Goal: Task Accomplishment & Management: Manage account settings

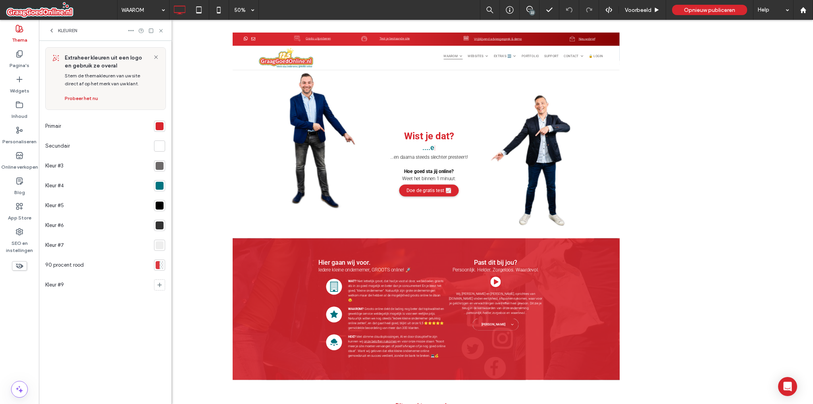
drag, startPoint x: 21, startPoint y: 107, endPoint x: 104, endPoint y: 117, distance: 83.6
click at [21, 107] on icon at bounding box center [19, 105] width 8 height 8
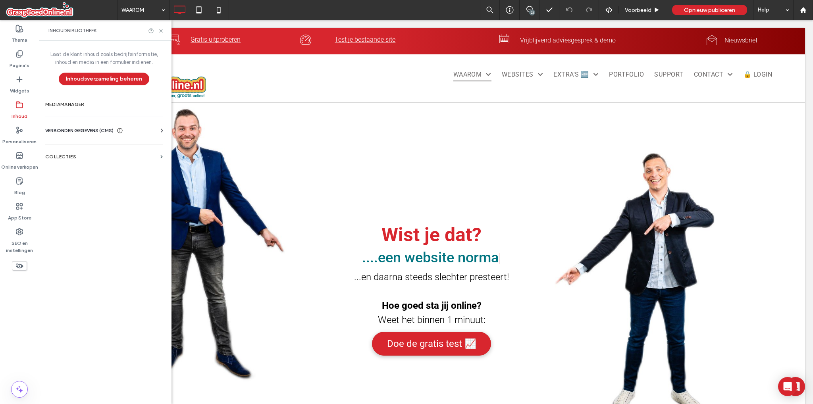
click at [79, 127] on span "VERBONDEN GEGEVENS (CMS)" at bounding box center [79, 131] width 68 height 8
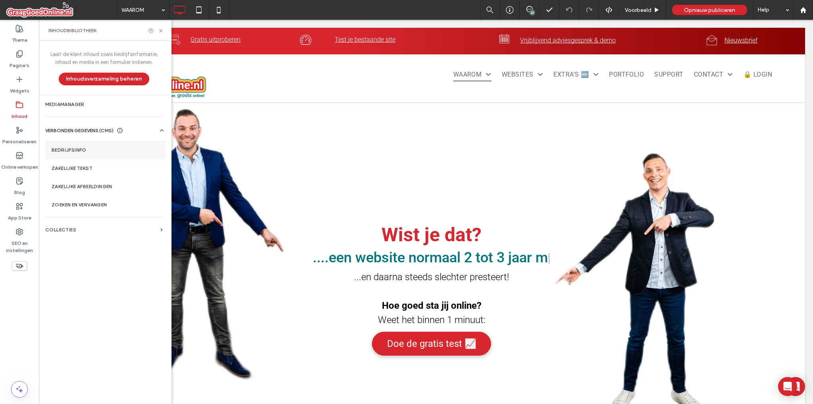
click at [99, 148] on label "Bedrijfsinfo" at bounding box center [106, 150] width 108 height 6
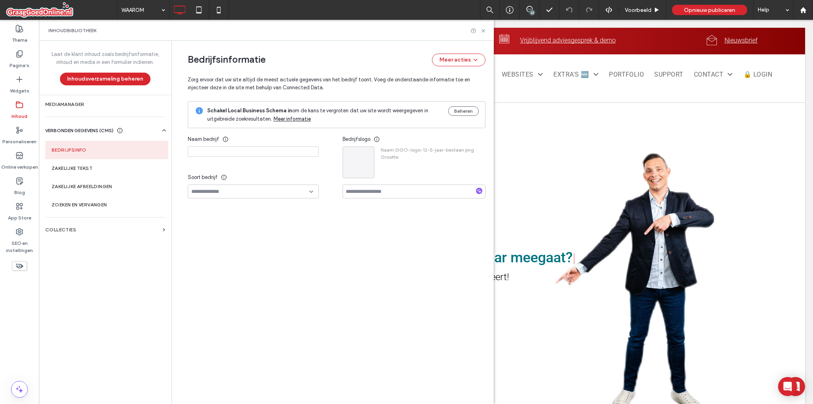
type input "**********"
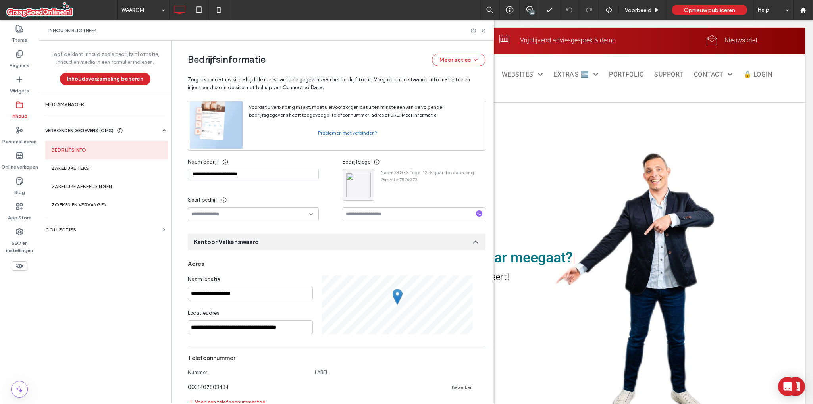
scroll to position [62, 0]
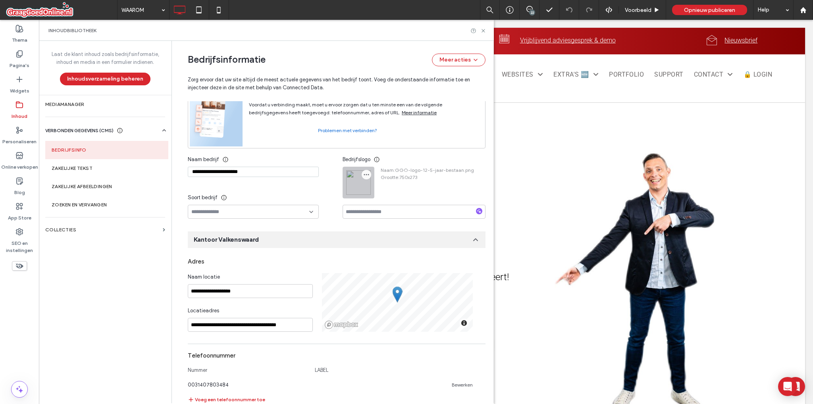
click at [364, 175] on icon "button" at bounding box center [366, 174] width 6 height 6
click at [386, 193] on span "Afbeelding vervangen" at bounding box center [399, 193] width 51 height 8
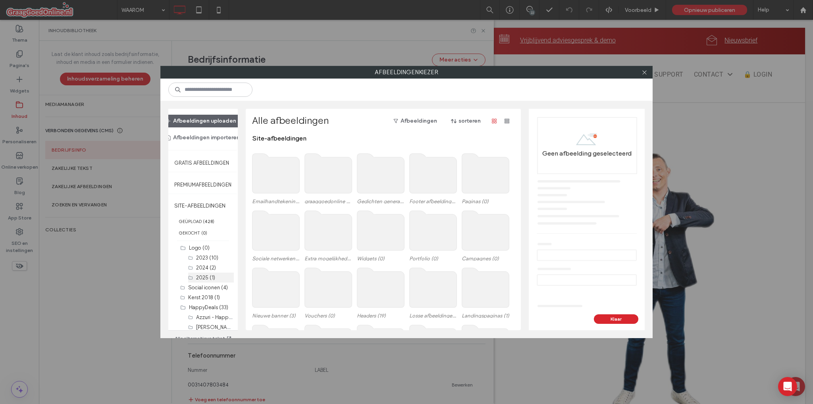
click at [206, 275] on label "2025 (1)" at bounding box center [205, 278] width 19 height 6
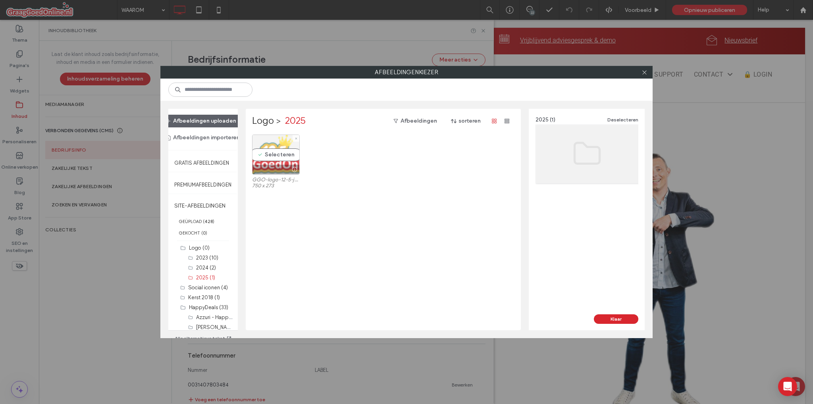
click at [278, 163] on div "Selecteren" at bounding box center [276, 155] width 48 height 40
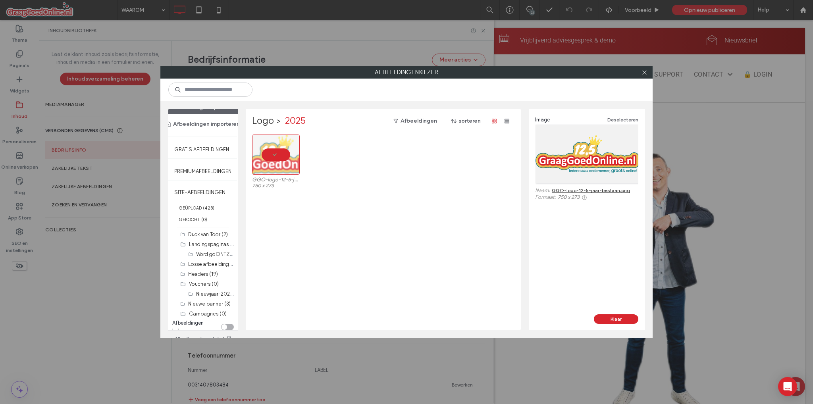
scroll to position [21, 0]
click at [222, 319] on div "toggle" at bounding box center [224, 322] width 6 height 6
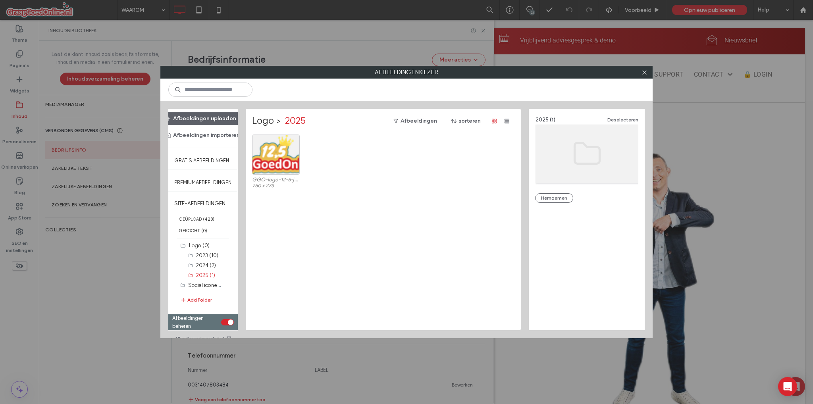
scroll to position [5, 0]
click at [268, 155] on div "Selecteren" at bounding box center [276, 155] width 48 height 40
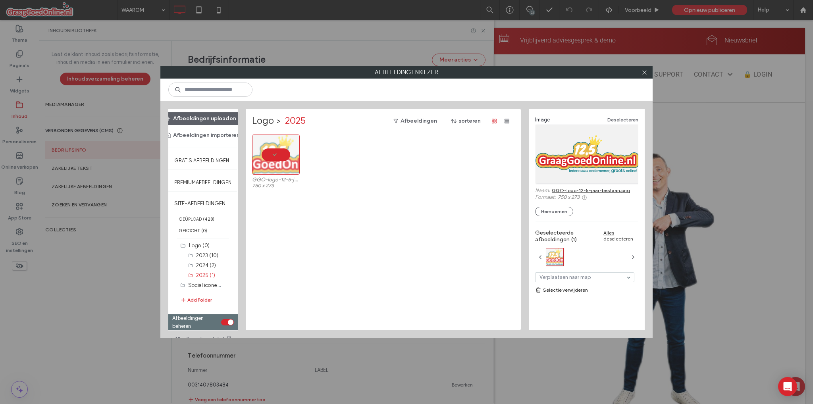
click at [573, 294] on link "Selectie verwijderen" at bounding box center [586, 290] width 103 height 8
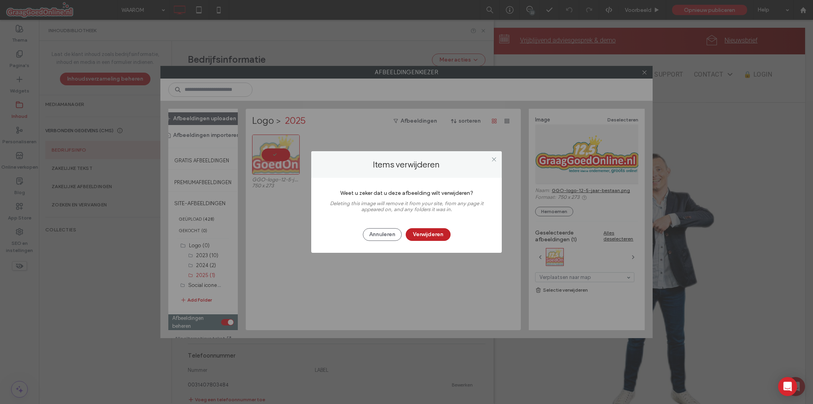
click at [415, 230] on button "Verwijderen" at bounding box center [428, 234] width 45 height 13
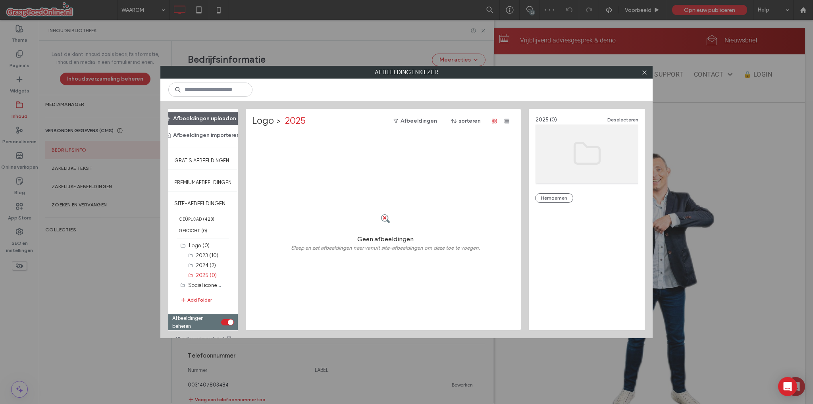
click at [321, 197] on div "Geen afbeeldingen Sleep en zet afbeeldingen neer vanuit site-afbeeldingen om de…" at bounding box center [385, 233] width 267 height 196
click at [284, 141] on div "Selecteren" at bounding box center [276, 155] width 48 height 40
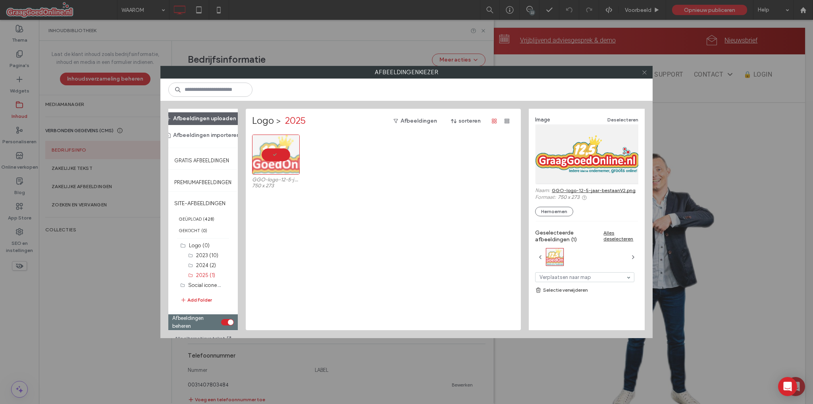
click at [642, 70] on icon at bounding box center [644, 72] width 6 height 6
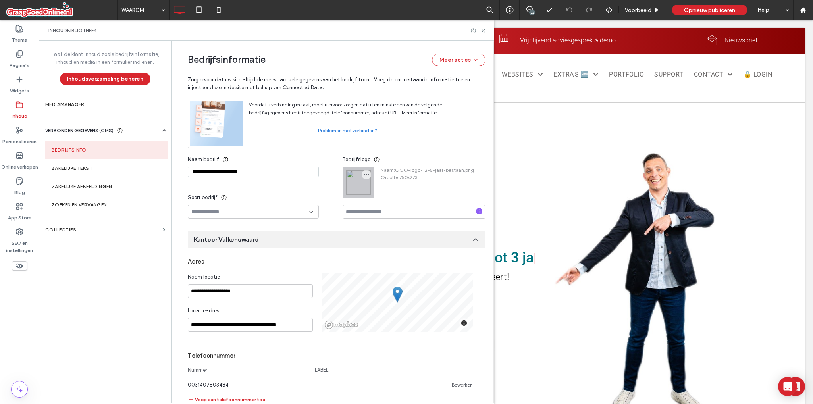
click at [353, 178] on div at bounding box center [358, 182] width 31 height 31
click at [365, 174] on span "button" at bounding box center [366, 175] width 10 height 10
click at [393, 192] on span "Afbeelding vervangen" at bounding box center [399, 193] width 51 height 8
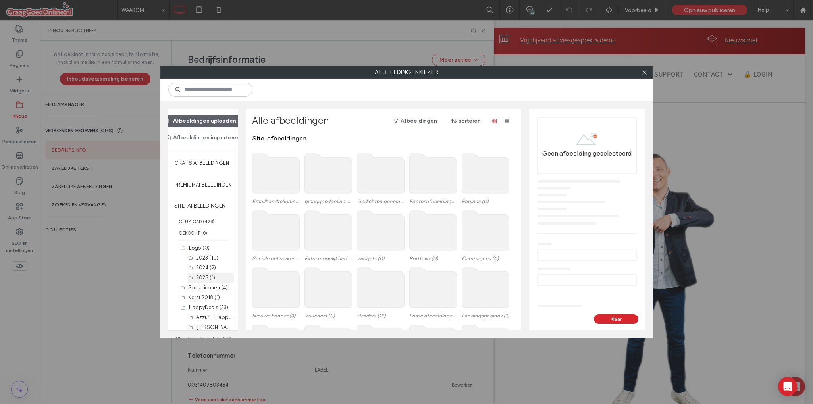
click at [206, 279] on div "2025 (1)" at bounding box center [215, 277] width 38 height 8
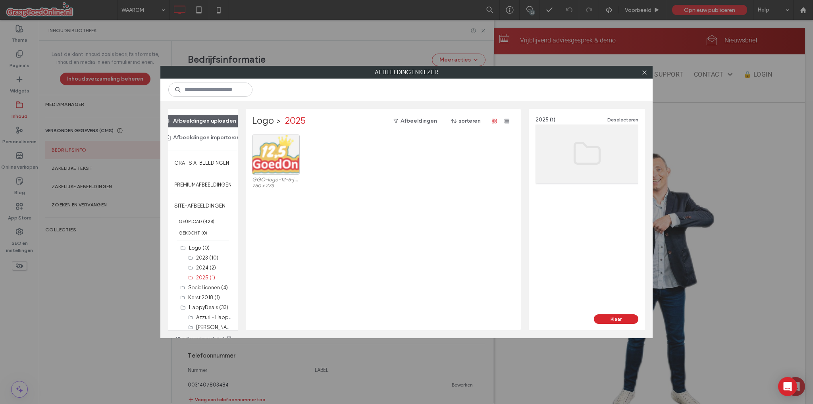
click at [275, 163] on div at bounding box center [276, 155] width 48 height 40
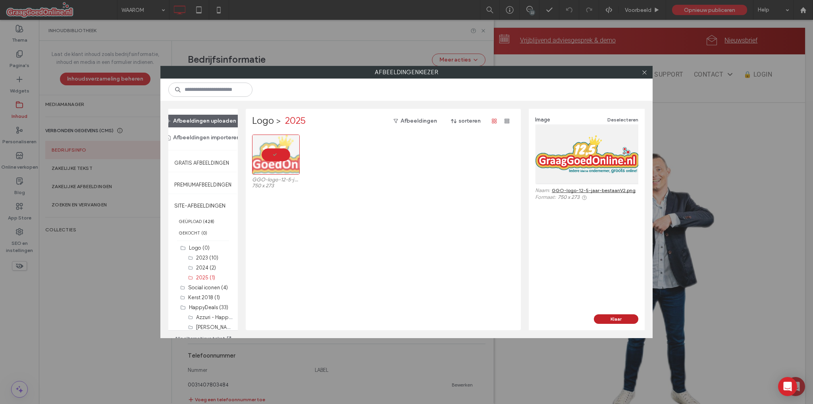
click at [612, 318] on button "Klaar" at bounding box center [616, 319] width 44 height 10
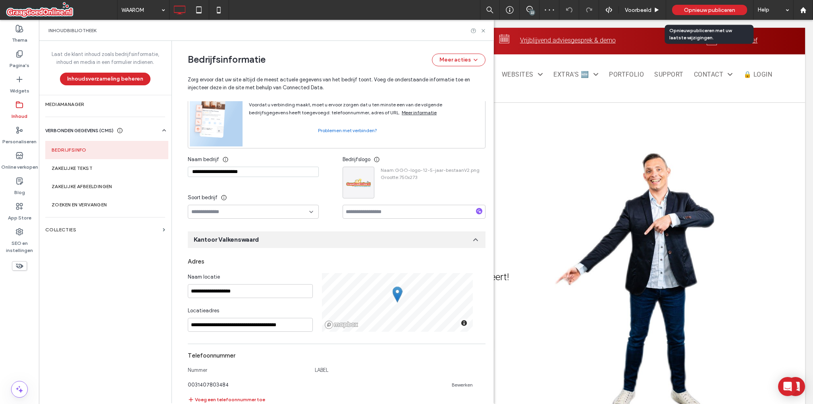
click at [703, 8] on span "Opnieuw publiceren" at bounding box center [709, 10] width 51 height 7
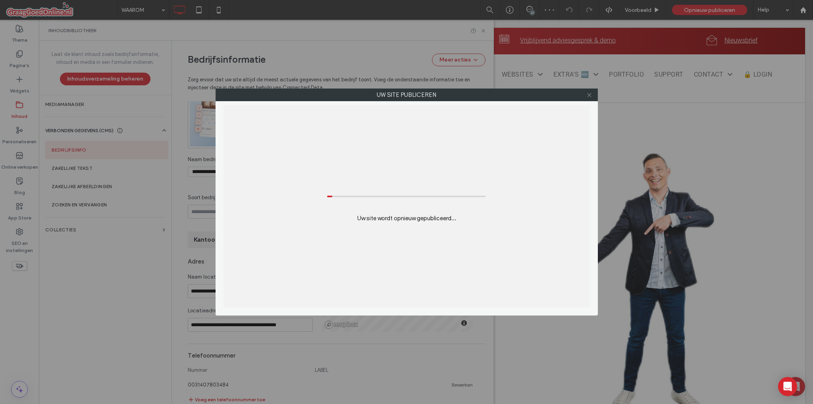
click at [587, 92] on icon at bounding box center [589, 95] width 6 height 6
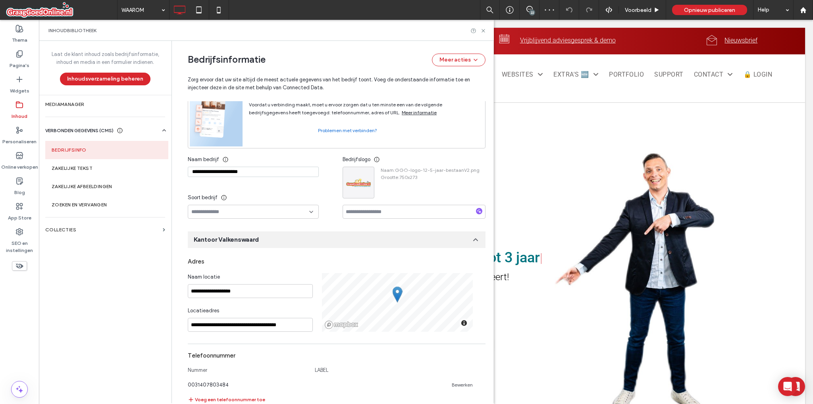
click at [480, 22] on div "Inhoudbibliotheek" at bounding box center [266, 30] width 455 height 21
drag, startPoint x: 481, startPoint y: 28, endPoint x: 408, endPoint y: 9, distance: 75.5
click at [481, 28] on icon at bounding box center [483, 31] width 6 height 6
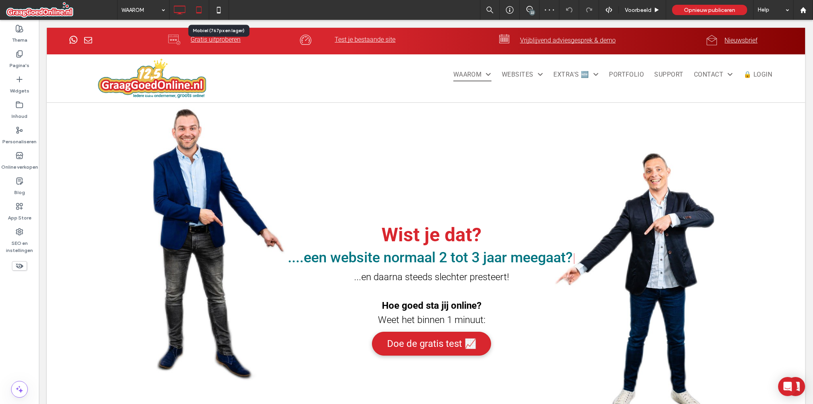
click at [200, 9] on icon at bounding box center [199, 10] width 16 height 16
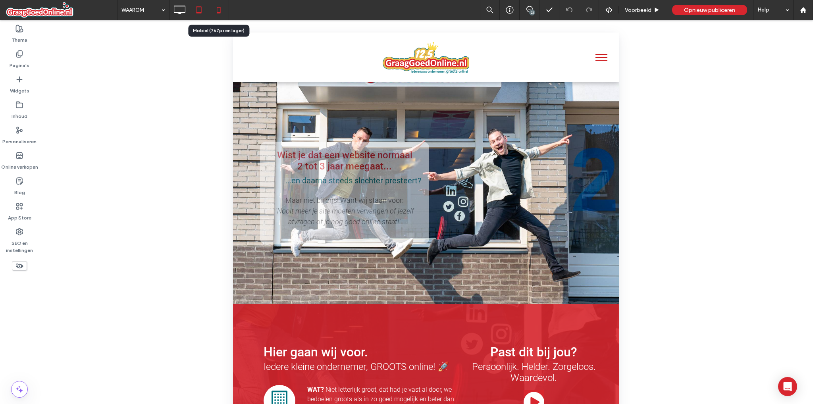
click at [217, 11] on use at bounding box center [219, 10] width 4 height 6
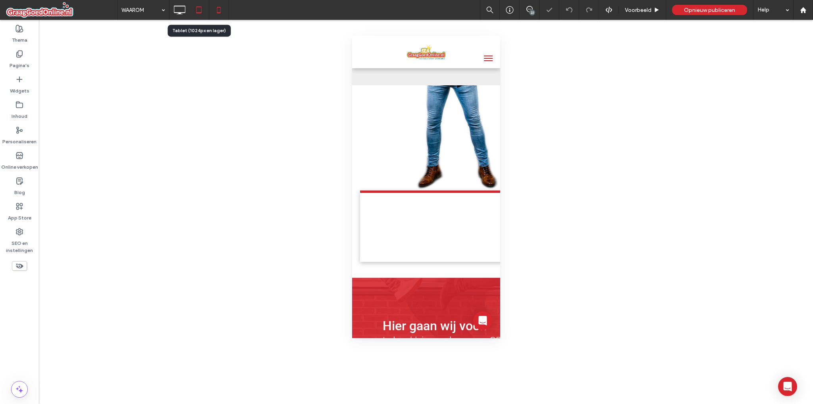
click at [200, 7] on icon at bounding box center [199, 10] width 16 height 16
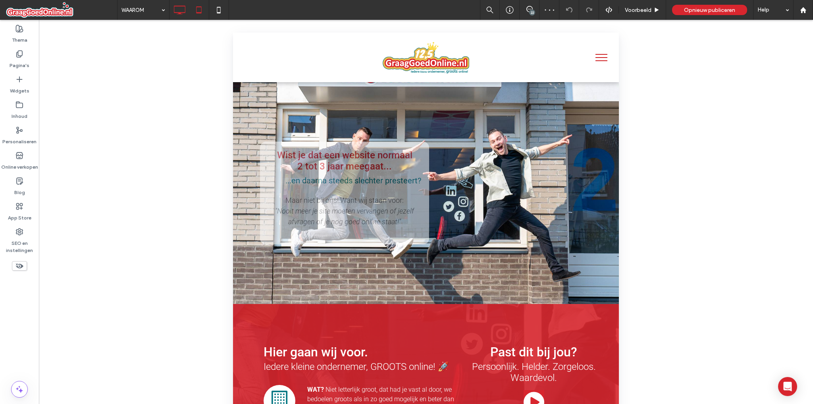
click at [176, 6] on use at bounding box center [180, 10] width 12 height 9
click at [177, 9] on icon at bounding box center [179, 10] width 16 height 16
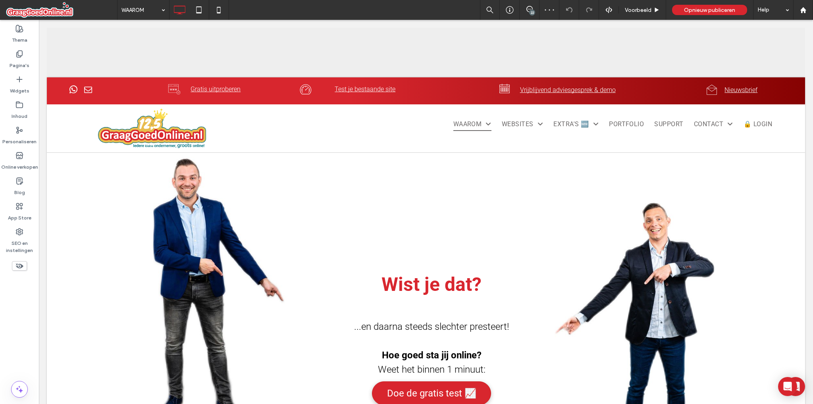
click at [178, 8] on icon at bounding box center [179, 10] width 16 height 16
